Goal: Information Seeking & Learning: Find specific fact

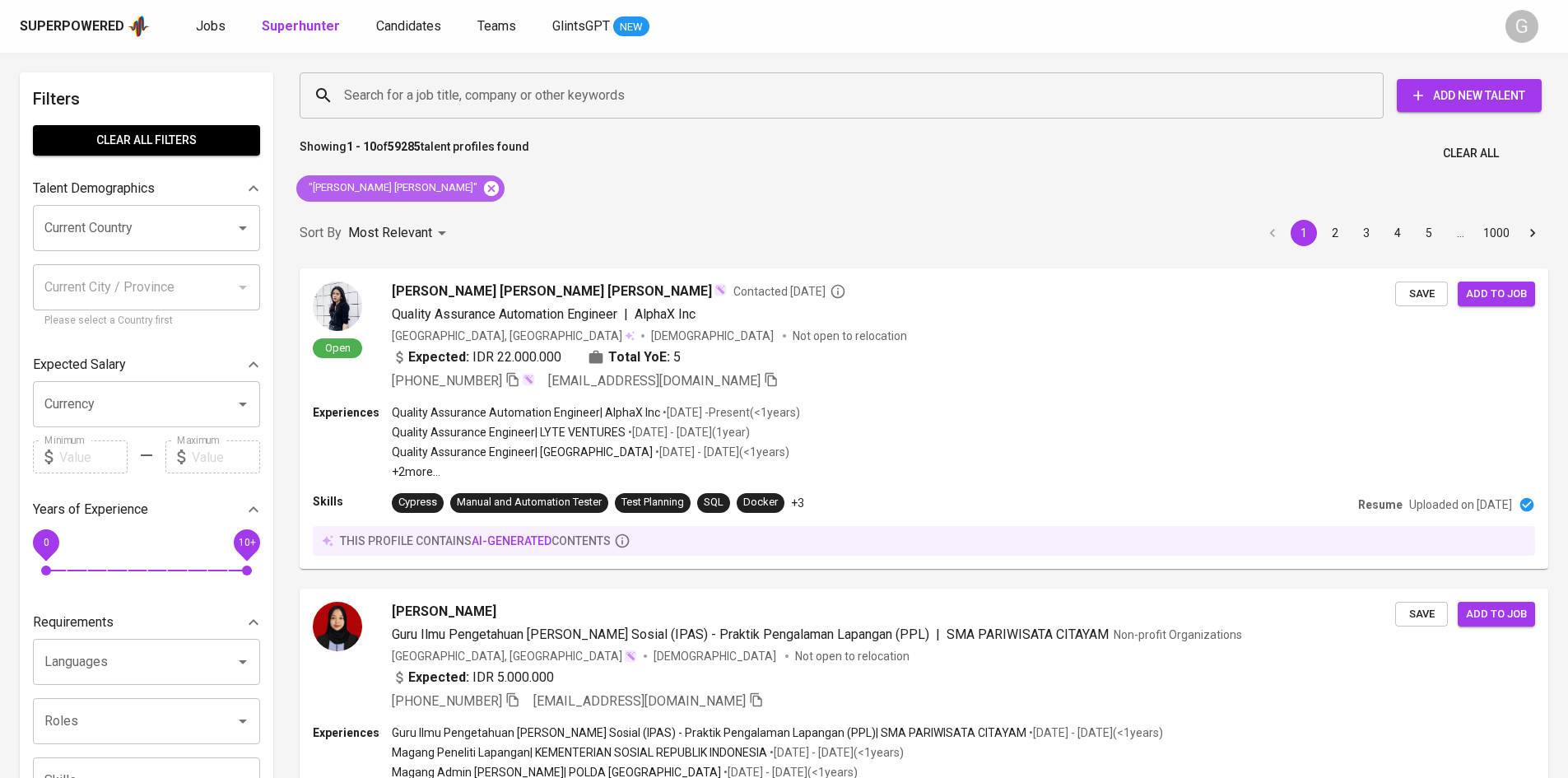
click at [482, 183] on icon at bounding box center [492, 189] width 18 height 18
click at [517, 79] on div "Search for a job title, company or other keywords" at bounding box center [841, 96] width 1084 height 46
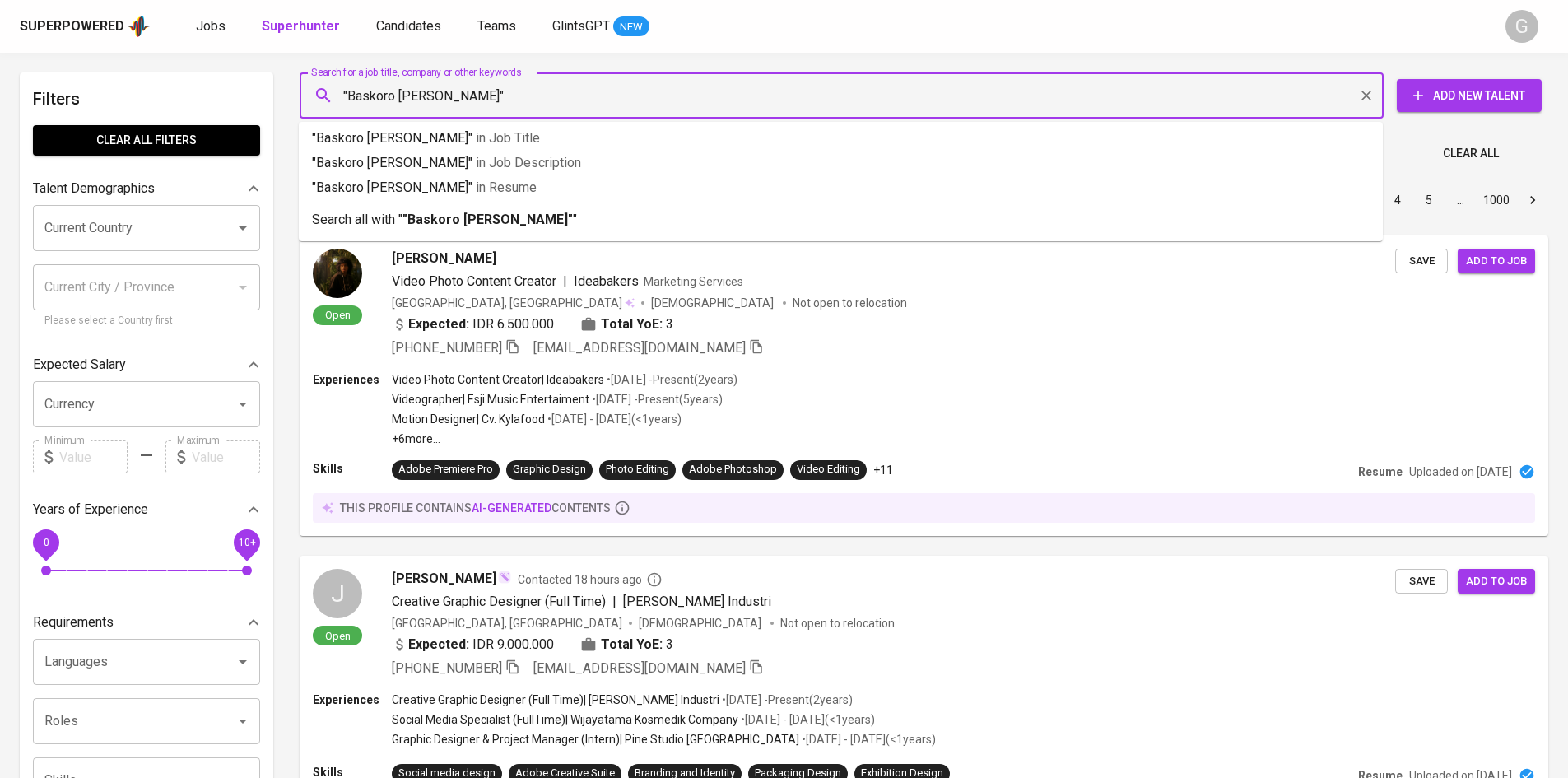
type input ""Baskoro Ajie Danang""
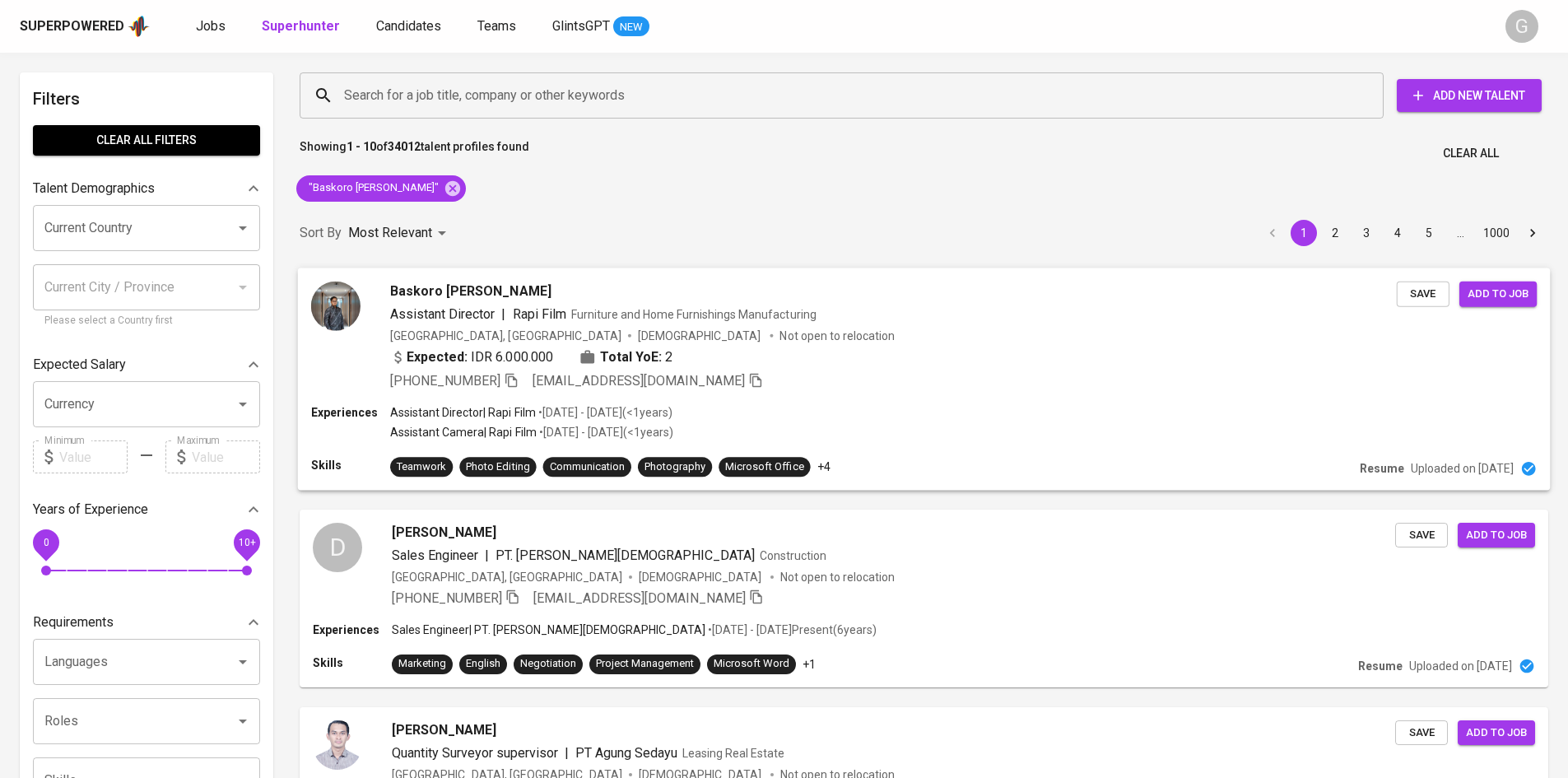
click at [826, 353] on div "Expected: IDR 6.000.000 Total YoE: 2" at bounding box center [893, 359] width 1006 height 24
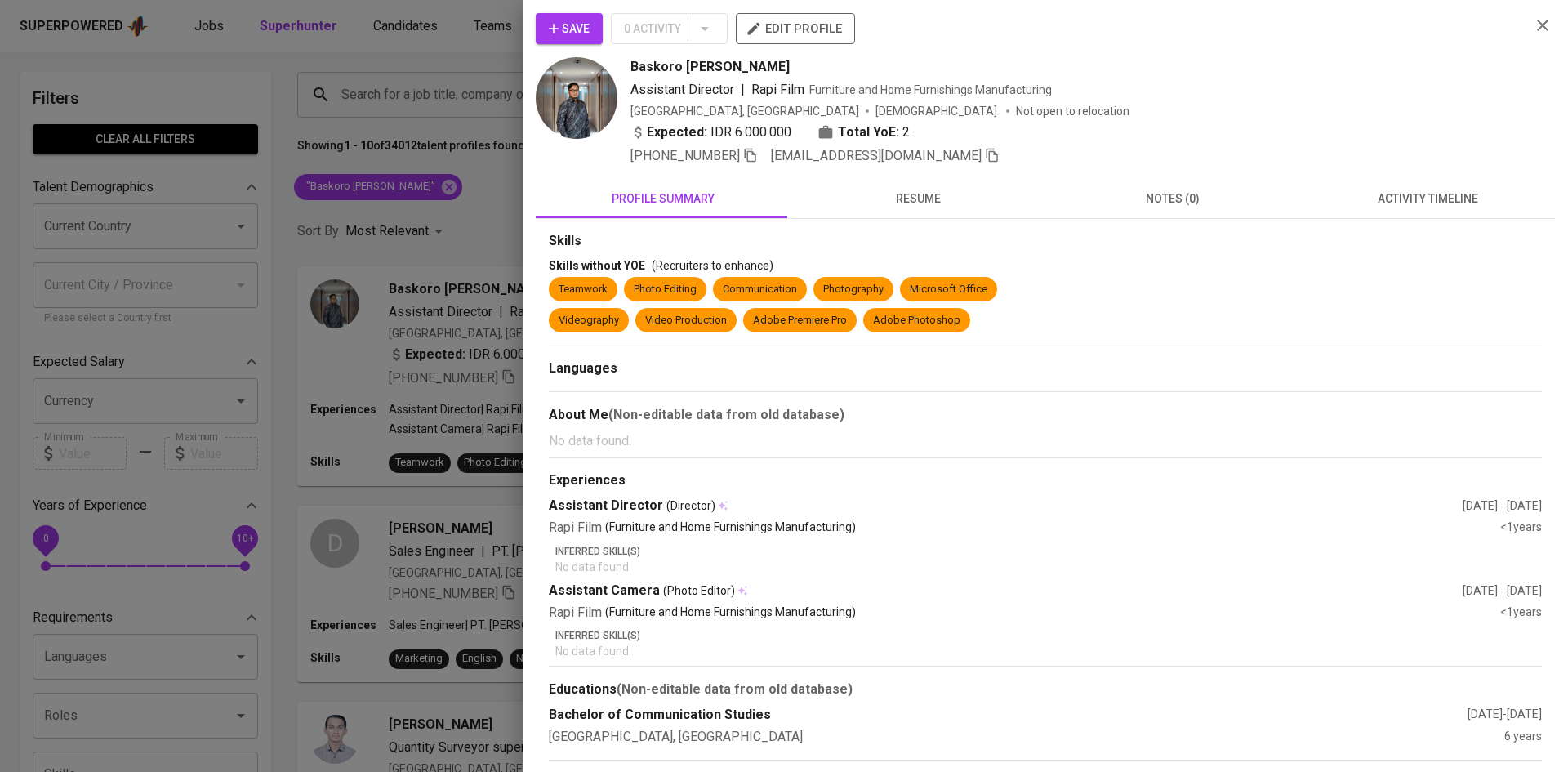
click at [592, 110] on img at bounding box center [576, 97] width 81 height 82
click at [900, 201] on span "resume" at bounding box center [918, 199] width 235 height 20
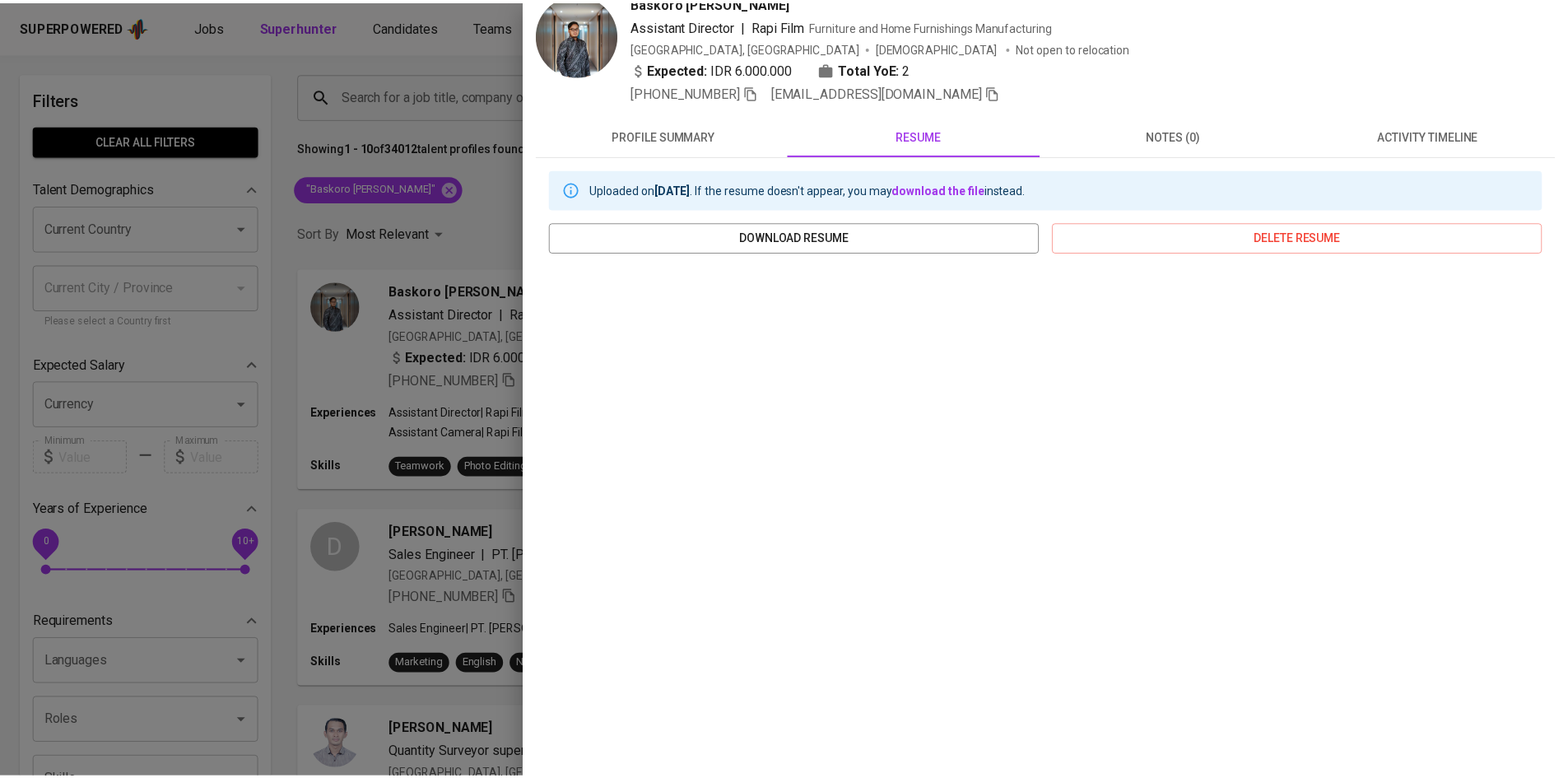
scroll to position [66, 0]
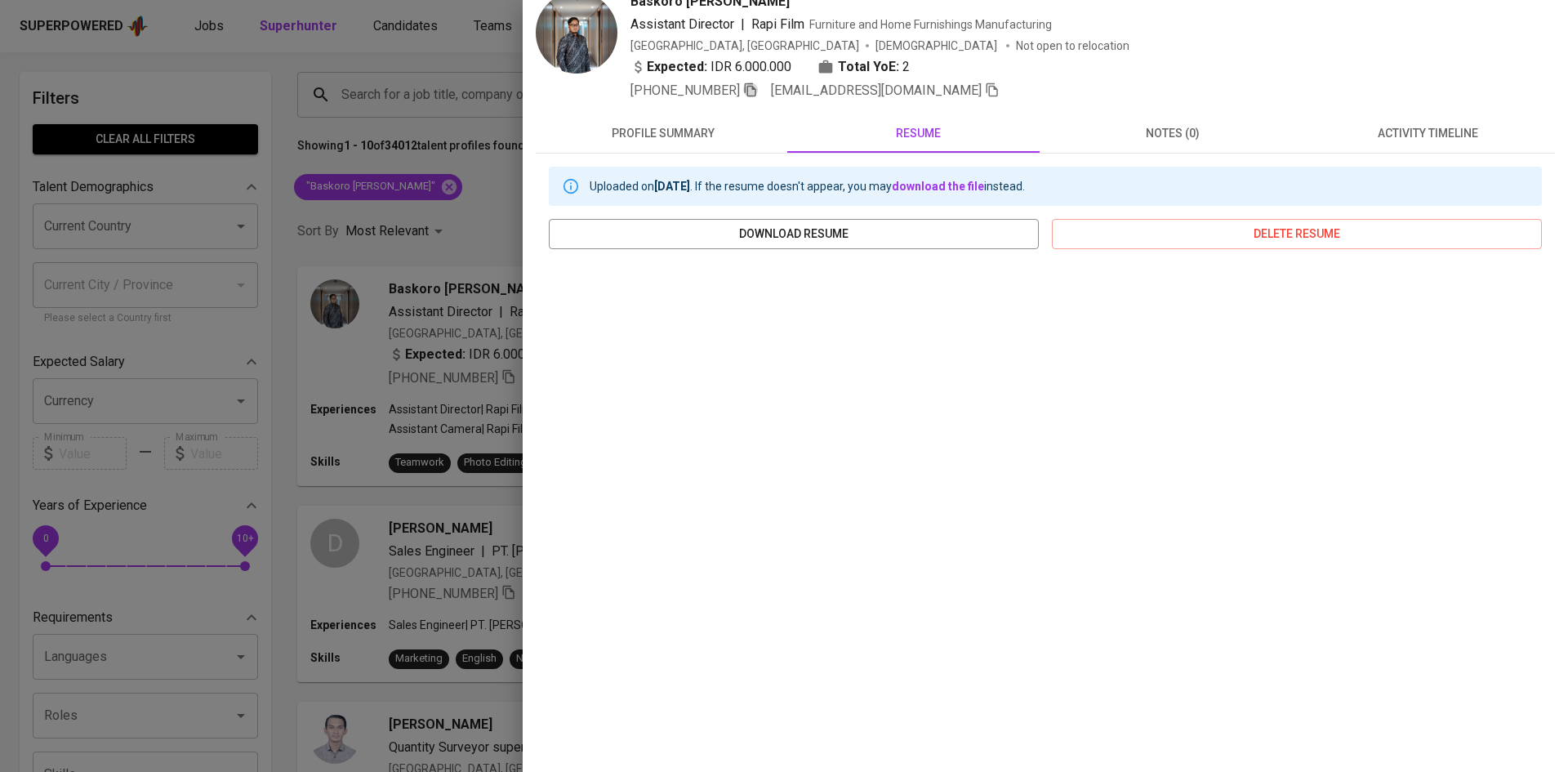
click at [752, 94] on icon "button" at bounding box center [751, 90] width 11 height 14
click at [391, 139] on div at bounding box center [784, 386] width 1568 height 772
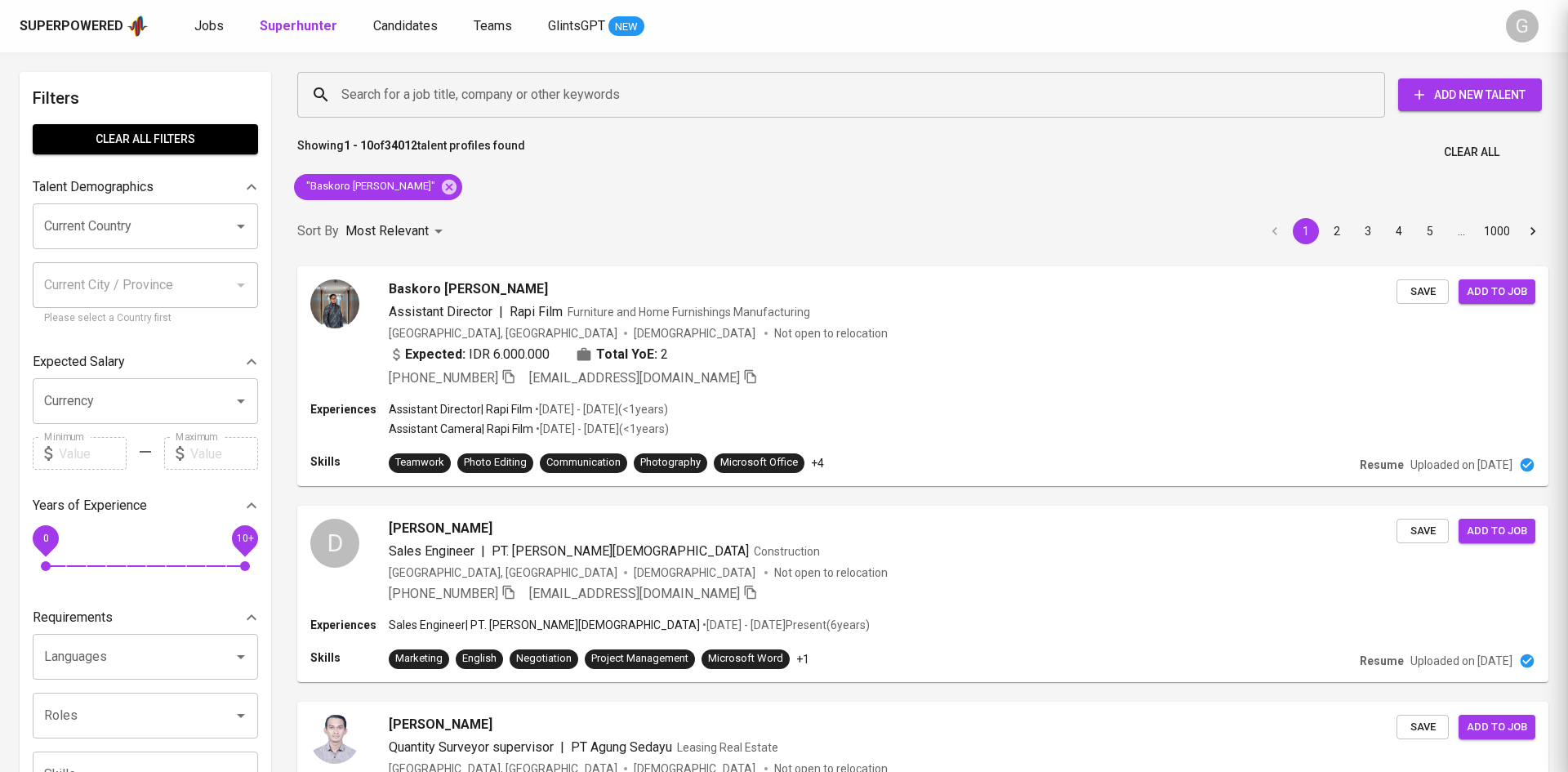
click at [418, 183] on div at bounding box center [784, 386] width 1568 height 772
click at [421, 186] on div at bounding box center [784, 386] width 1568 height 772
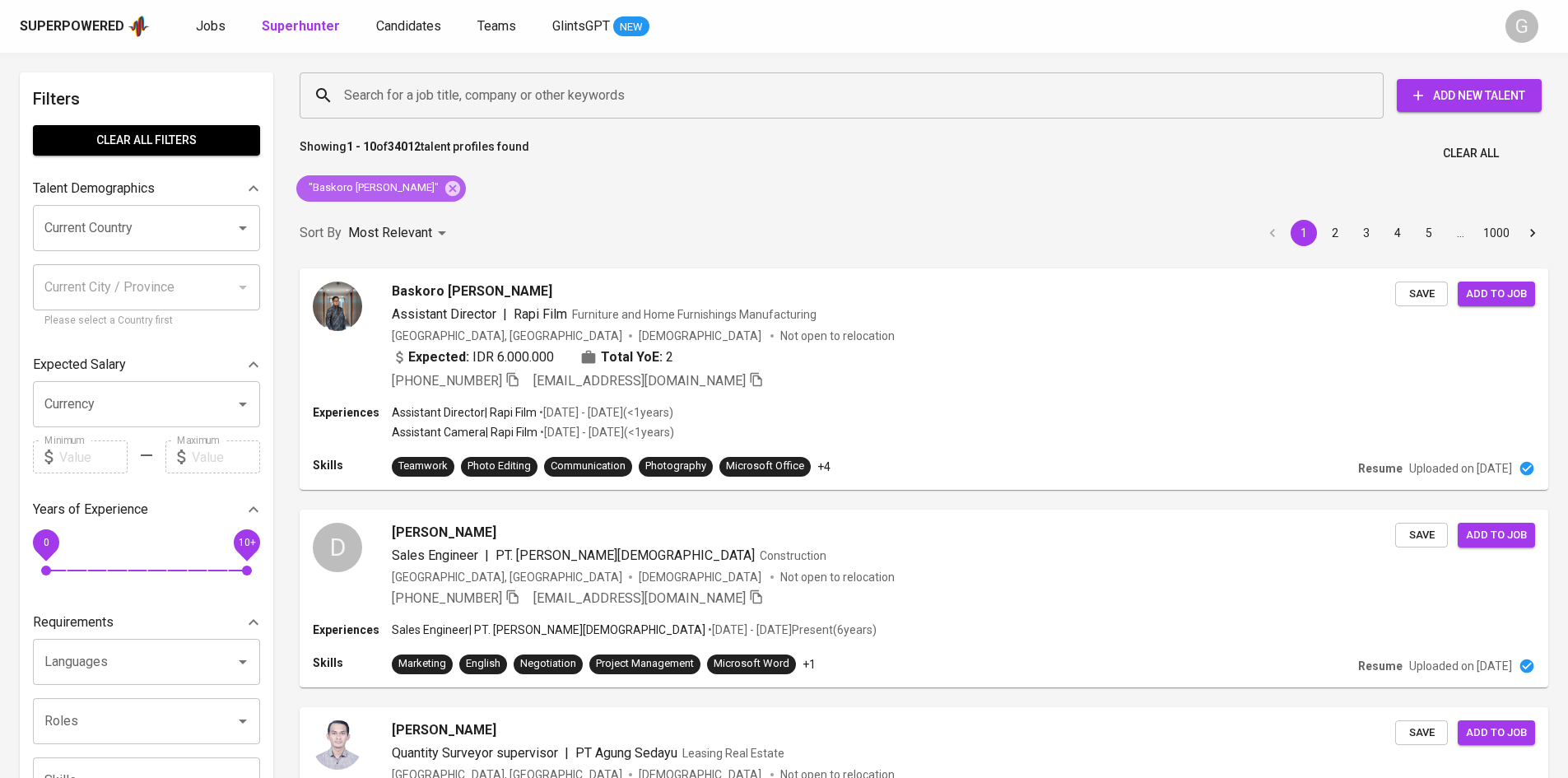
click at [445, 190] on icon at bounding box center [453, 187] width 15 height 15
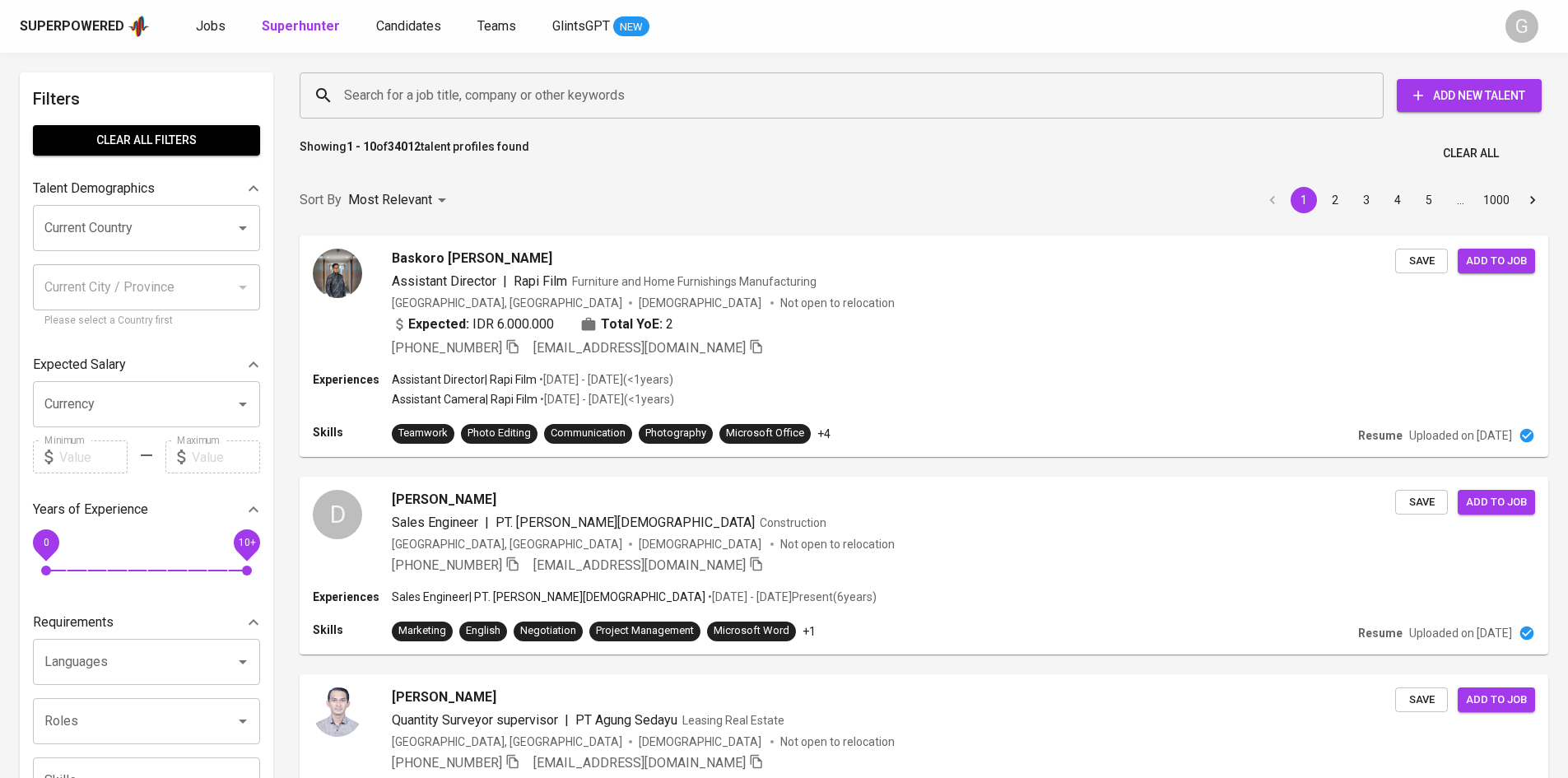
click at [440, 102] on input "Search for a job title, company or other keywords" at bounding box center [846, 96] width 1012 height 31
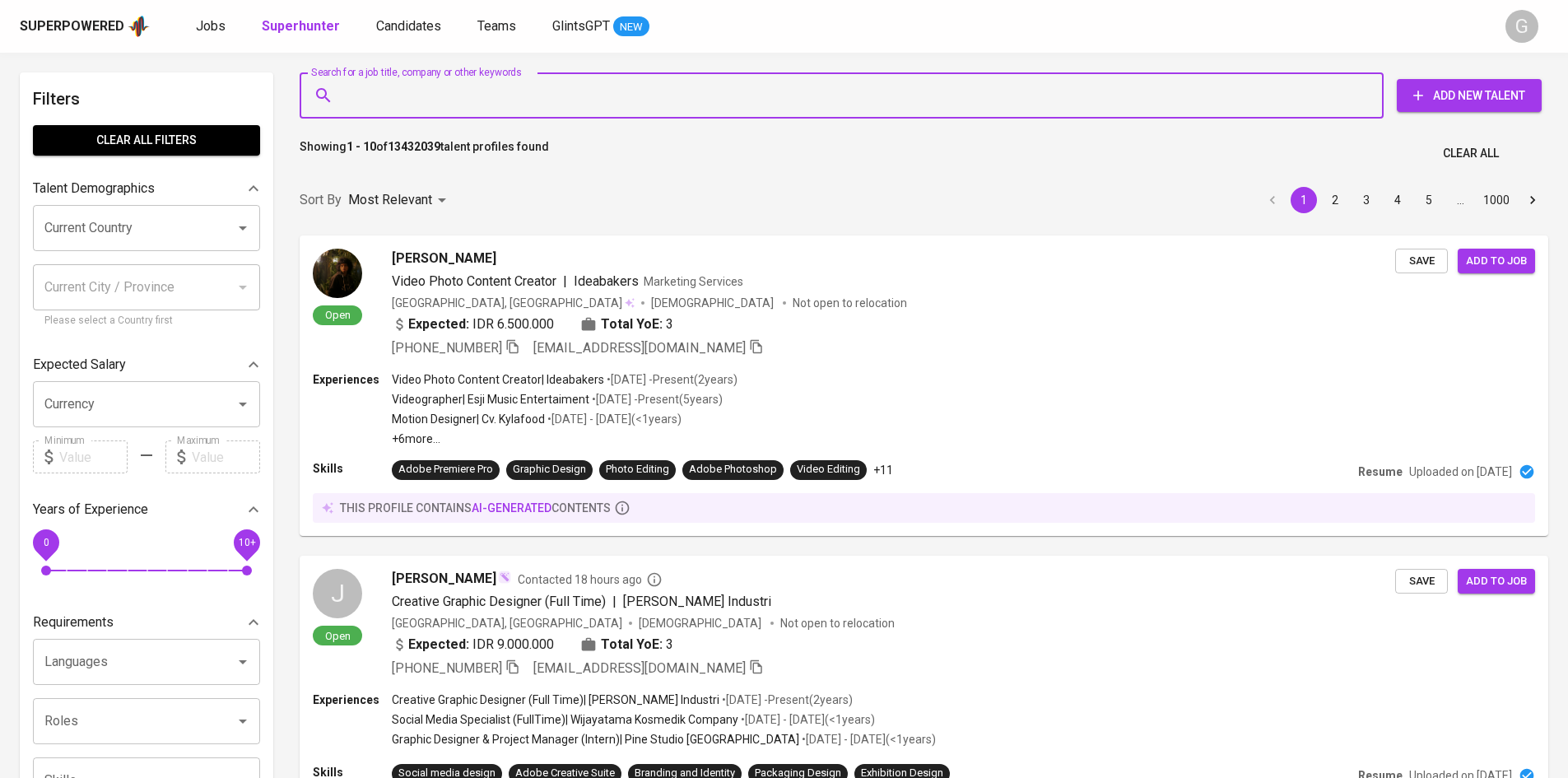
paste input "m4rx.only@gmail.com"
type input "m4rx.only@gmail.com"
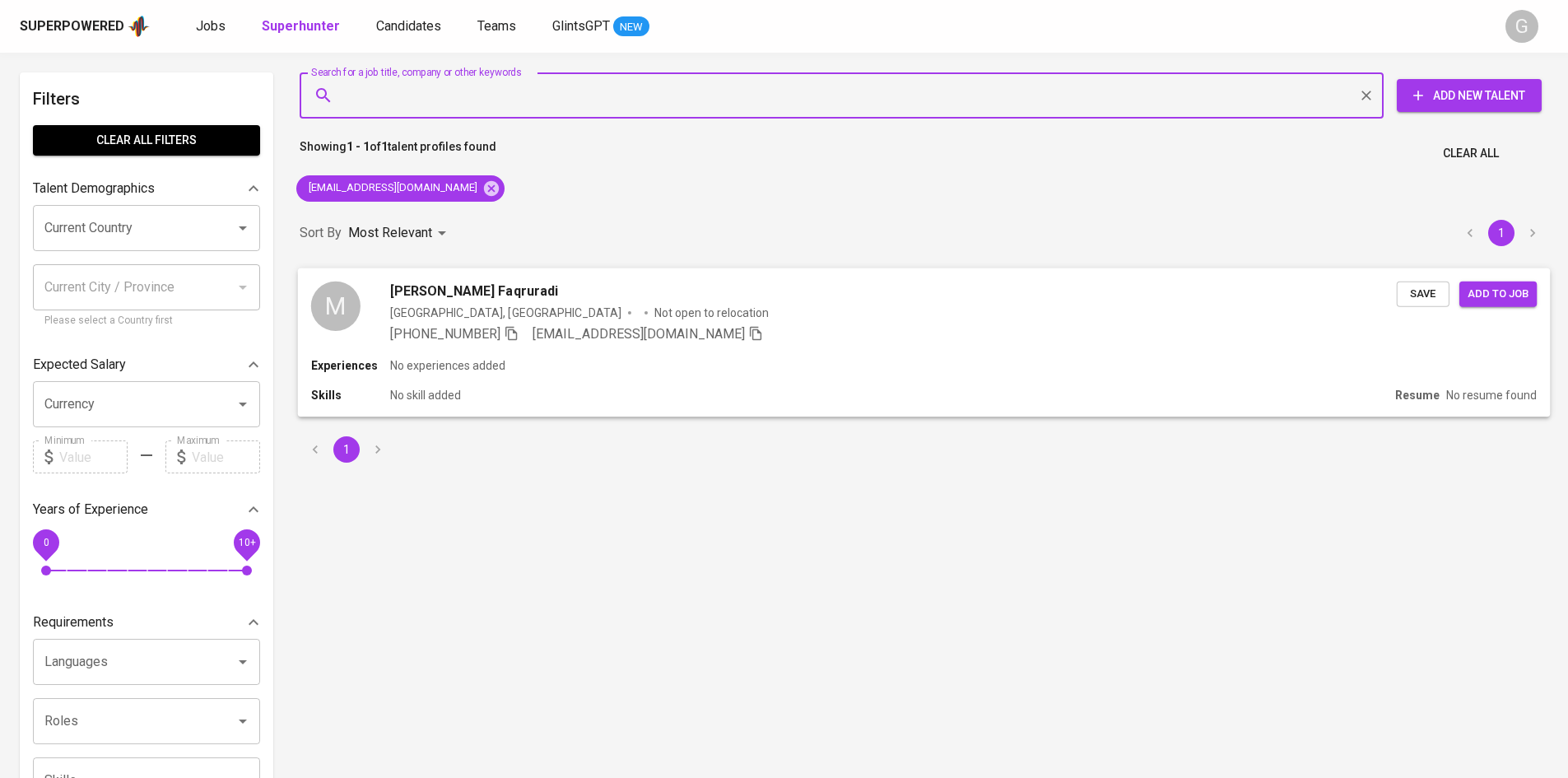
click at [517, 333] on icon "button" at bounding box center [511, 332] width 11 height 14
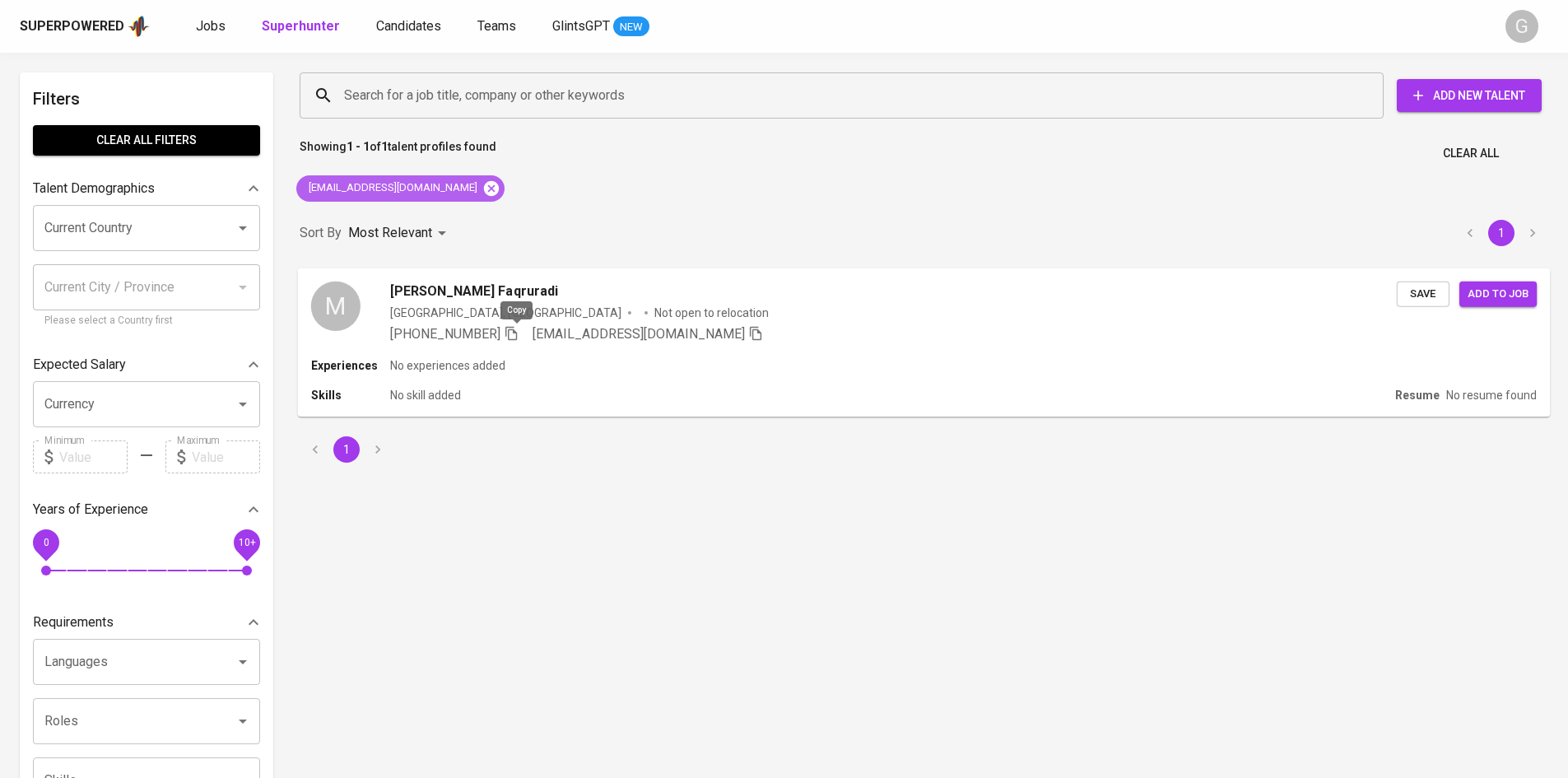
click at [482, 191] on icon at bounding box center [492, 189] width 18 height 18
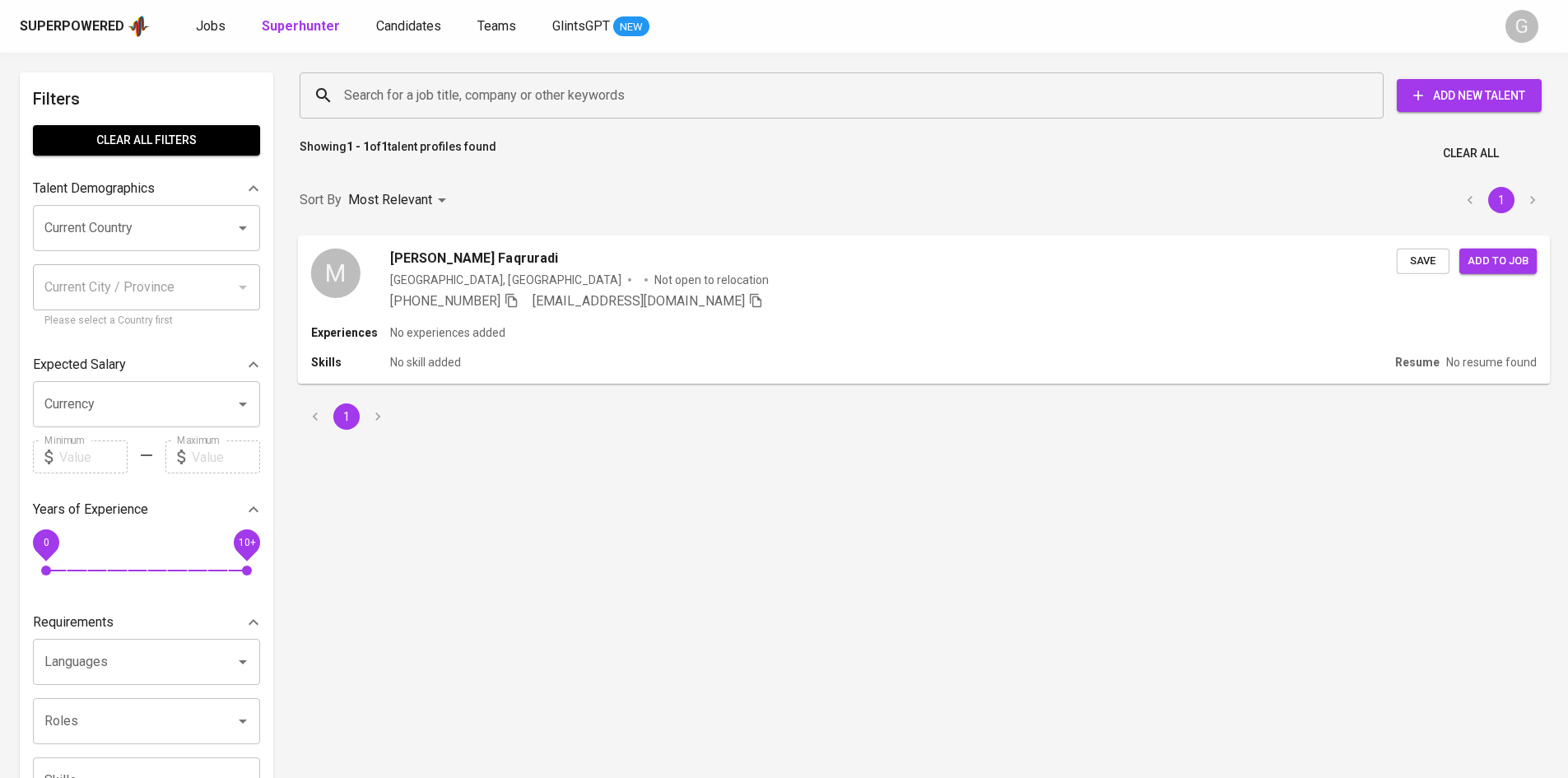
click at [448, 90] on input "Search for a job title, company or other keywords" at bounding box center [846, 96] width 1012 height 31
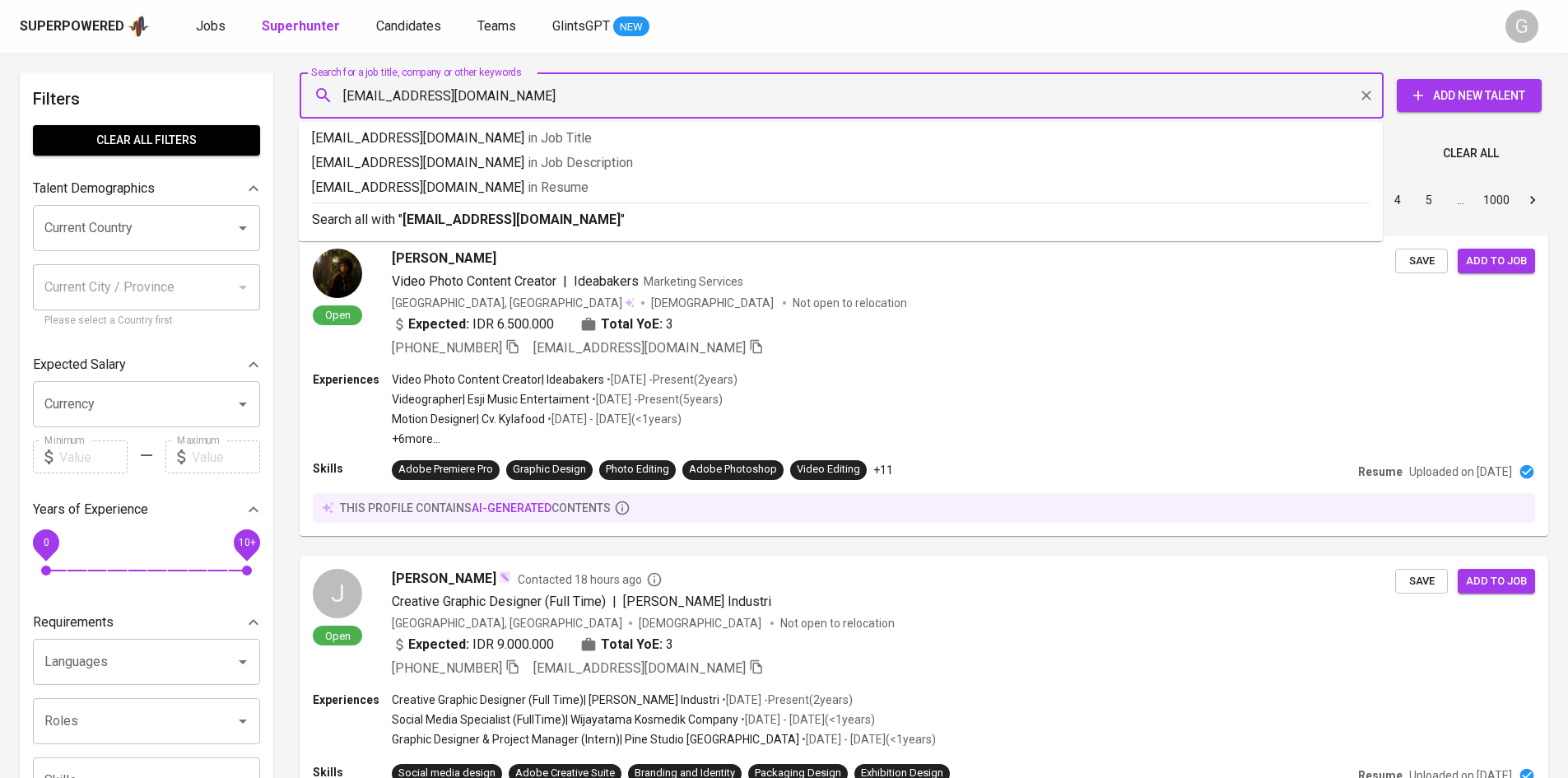
type input "[EMAIL_ADDRESS][DOMAIN_NAME]"
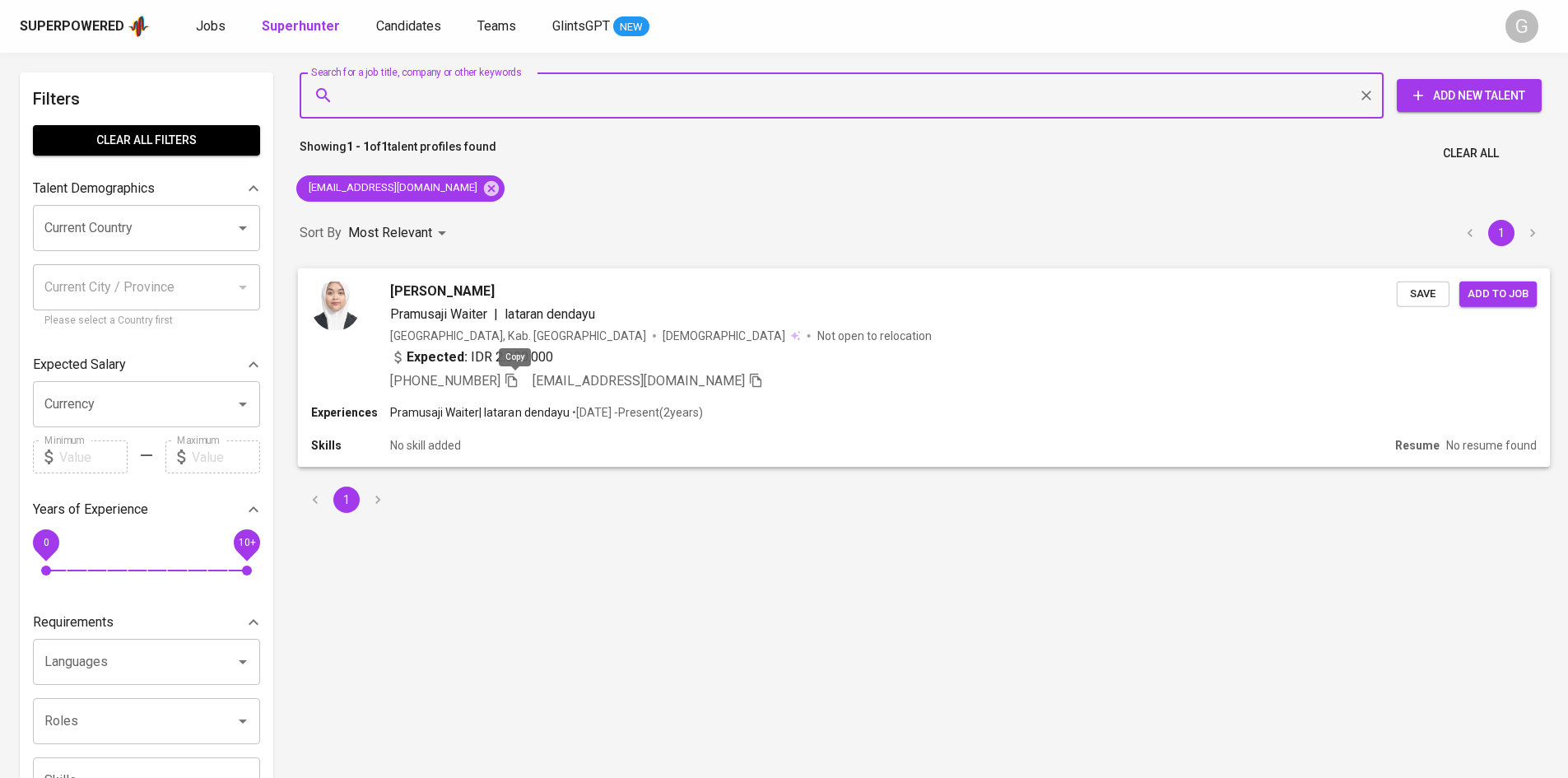
click at [512, 386] on icon "button" at bounding box center [511, 379] width 11 height 14
